Goal: Task Accomplishment & Management: Manage account settings

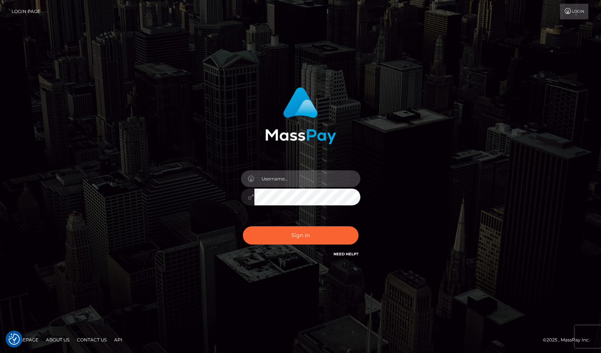
click at [274, 177] on input "text" at bounding box center [307, 178] width 106 height 17
type input "ju.moehle@gmail.com"
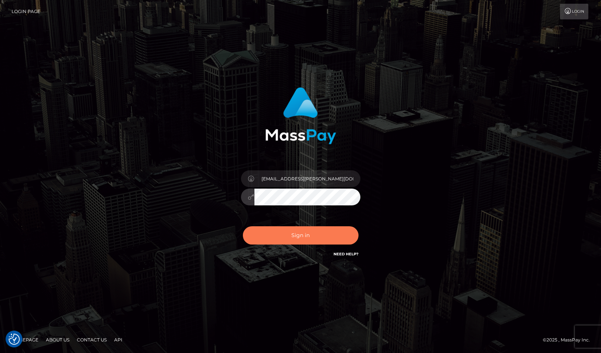
click at [316, 240] on button "Sign in" at bounding box center [301, 235] width 116 height 18
click at [0, 353] on div at bounding box center [0, 353] width 0 height 0
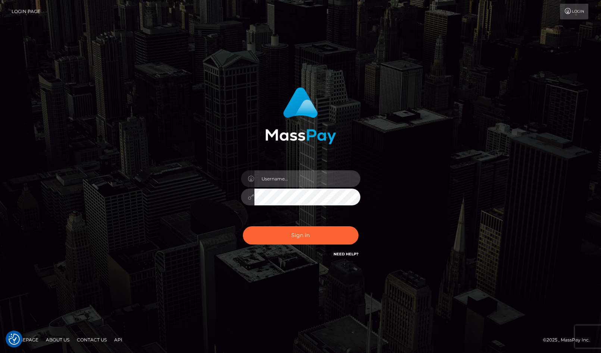
click at [286, 180] on input "text" at bounding box center [307, 178] width 106 height 17
type input "ju.moehle@gmail.com"
click at [0, 353] on div at bounding box center [0, 353] width 0 height 0
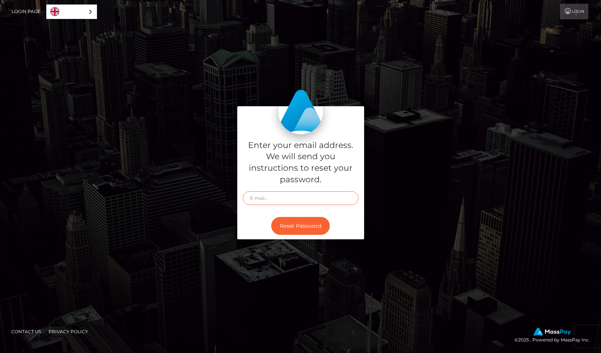
click at [319, 199] on input "text" at bounding box center [301, 198] width 116 height 14
click at [0, 353] on div at bounding box center [0, 353] width 0 height 0
type input "Ju.moehle@gmail.com"
click at [308, 227] on button "Reset Password" at bounding box center [300, 226] width 59 height 18
type input "Ju.moehle@gmail.com"
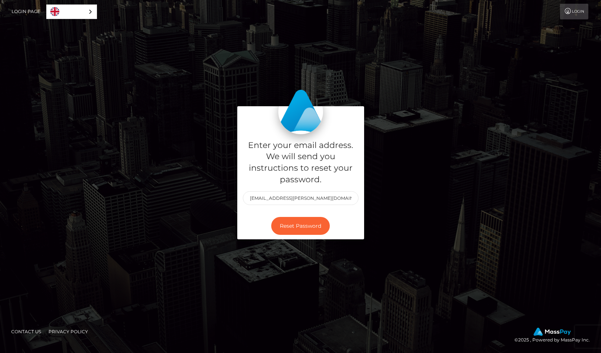
click at [0, 353] on div at bounding box center [0, 353] width 0 height 0
click at [305, 197] on input "Ju.moehle@gmail.com" at bounding box center [301, 198] width 116 height 14
click at [0, 353] on div at bounding box center [0, 353] width 0 height 0
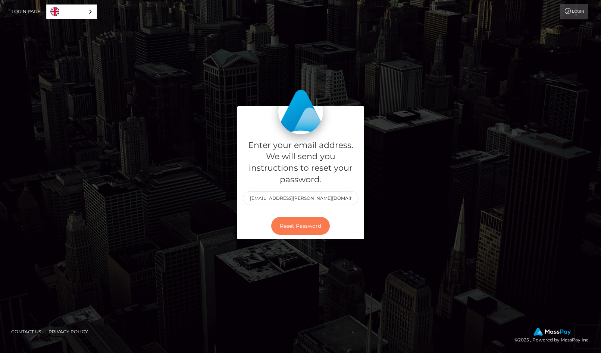
click at [307, 226] on button "Reset Password" at bounding box center [300, 226] width 59 height 18
click at [575, 11] on link "Login" at bounding box center [574, 12] width 28 height 16
click at [573, 9] on link "Login" at bounding box center [574, 12] width 28 height 16
